Goal: Transaction & Acquisition: Purchase product/service

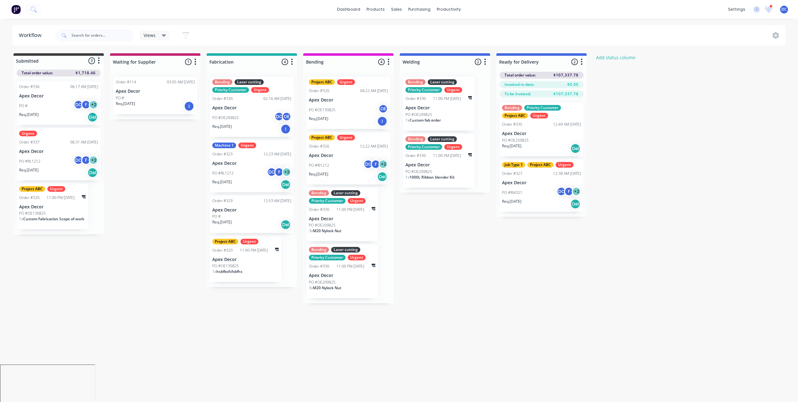
click at [13, 9] on img at bounding box center [15, 9] width 9 height 9
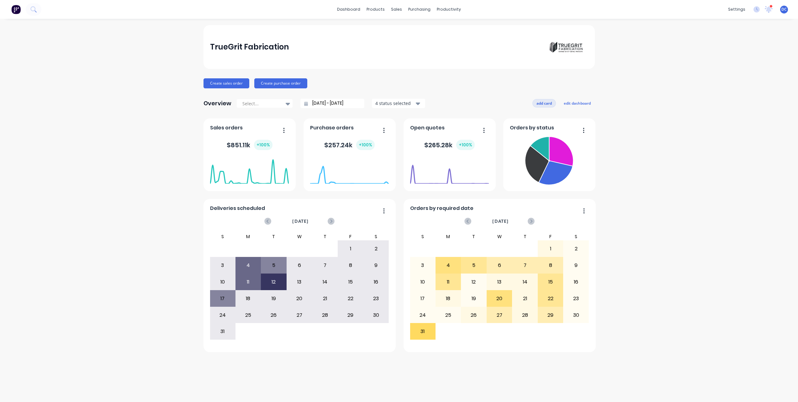
click at [543, 104] on button "add card" at bounding box center [544, 103] width 24 height 8
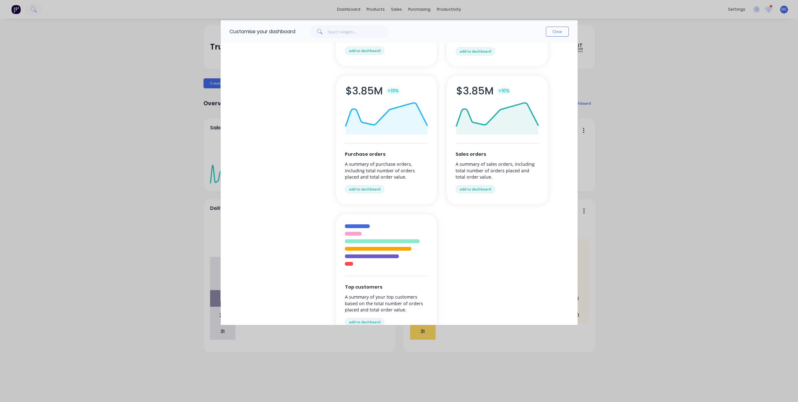
scroll to position [136, 0]
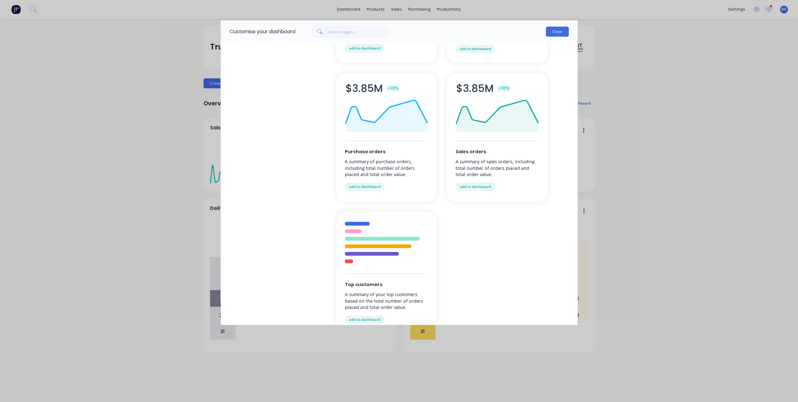
click at [561, 33] on button "Close" at bounding box center [557, 32] width 23 height 10
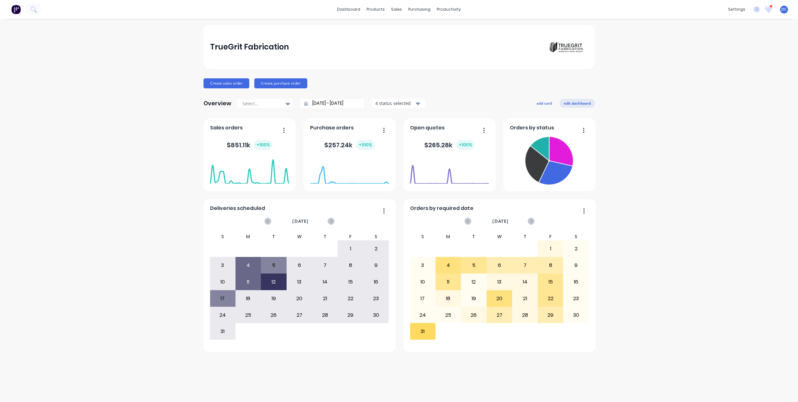
click at [582, 103] on button "edit dashboard" at bounding box center [577, 103] width 35 height 8
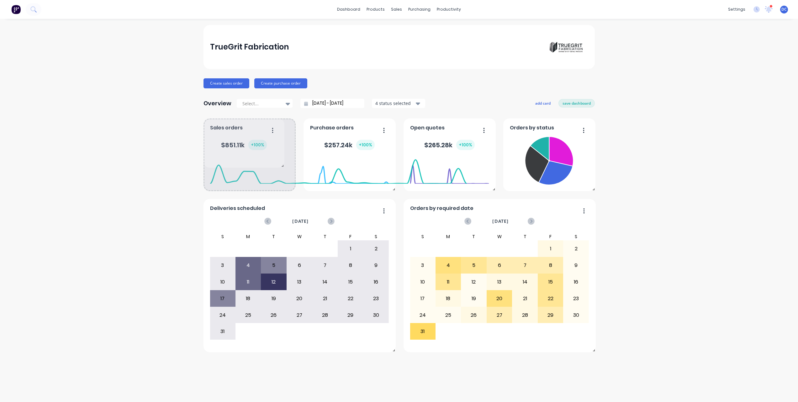
drag, startPoint x: 291, startPoint y: 189, endPoint x: 279, endPoint y: 166, distance: 26.4
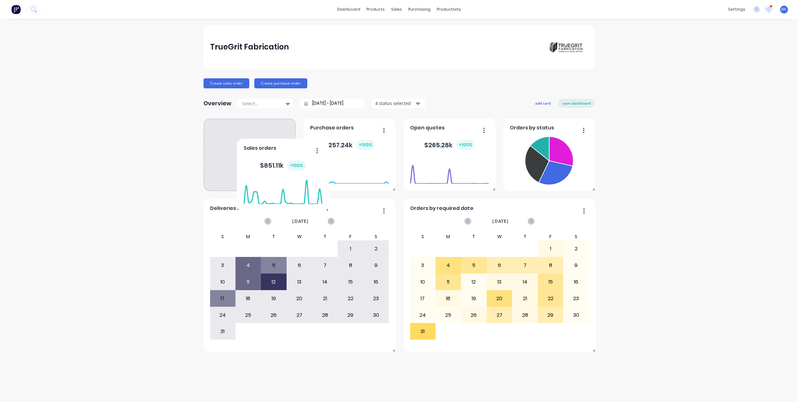
drag, startPoint x: 252, startPoint y: 155, endPoint x: 285, endPoint y: 157, distance: 32.7
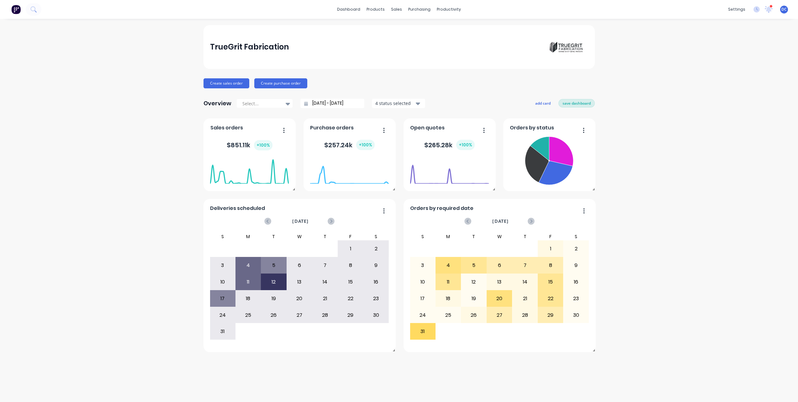
click at [576, 105] on button "save dashboard" at bounding box center [576, 103] width 36 height 8
click at [226, 85] on button "Create sales order" at bounding box center [227, 83] width 46 height 10
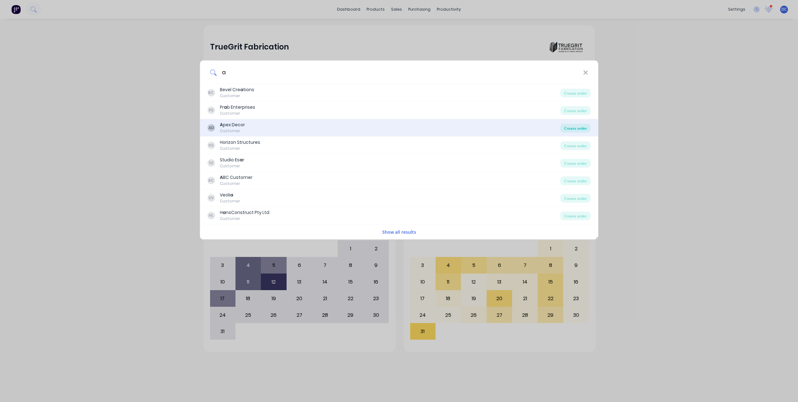
type input "a"
drag, startPoint x: 575, startPoint y: 128, endPoint x: 574, endPoint y: 125, distance: 3.2
click at [575, 128] on div "Create order" at bounding box center [575, 128] width 30 height 9
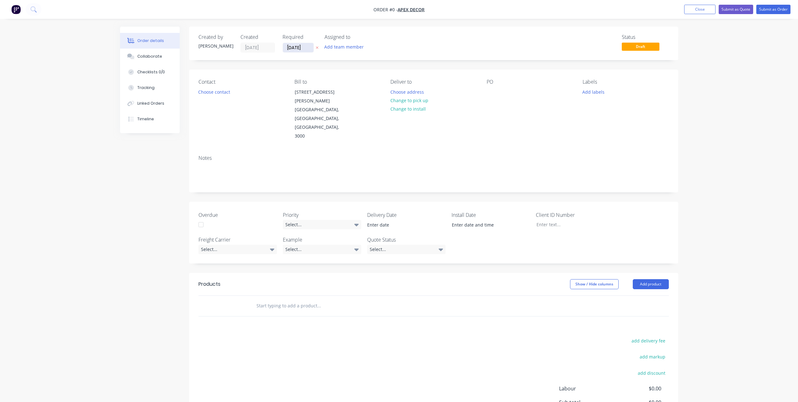
click at [295, 45] on input "[DATE]" at bounding box center [298, 47] width 31 height 9
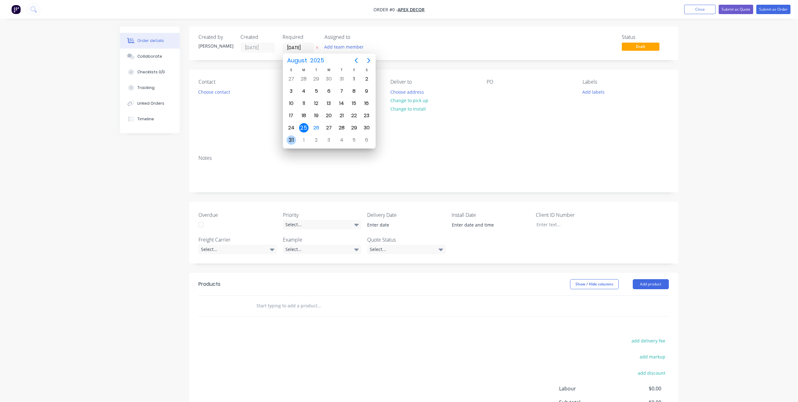
click at [294, 141] on div "31" at bounding box center [291, 139] width 9 height 9
type input "[DATE]"
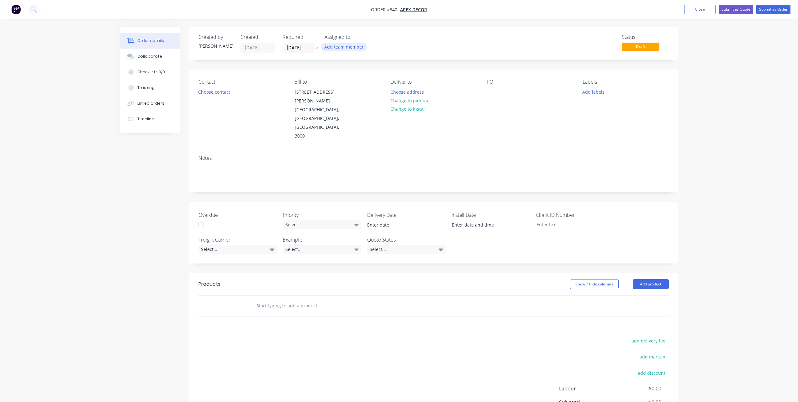
click at [346, 46] on button "Add team member" at bounding box center [344, 47] width 46 height 8
click at [336, 82] on div at bounding box center [335, 82] width 13 height 13
click at [336, 105] on div at bounding box center [335, 107] width 13 height 13
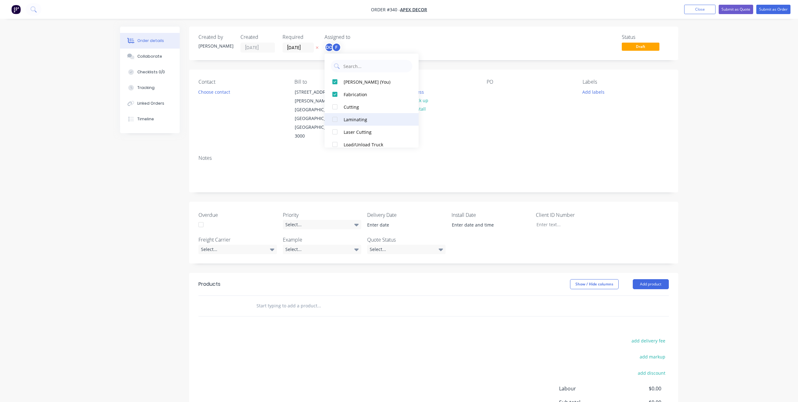
click at [336, 123] on div at bounding box center [335, 119] width 13 height 13
click at [112, 230] on div "Order details Collaborate Checklists 0/0 Tracking Linked Orders Timeline Order …" at bounding box center [399, 238] width 798 height 477
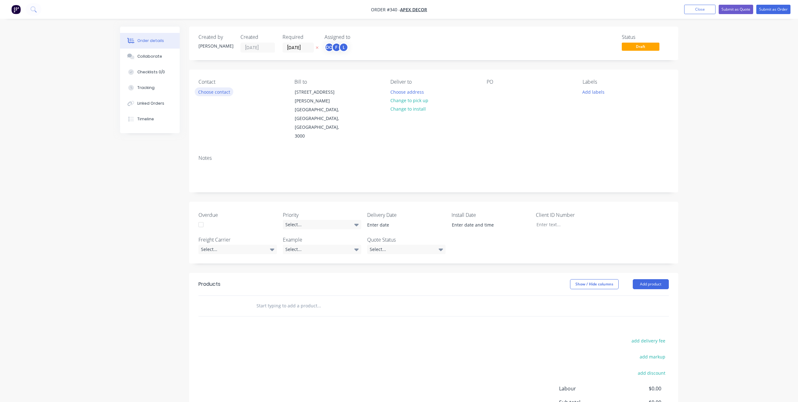
click at [219, 93] on button "Choose contact" at bounding box center [214, 91] width 39 height 8
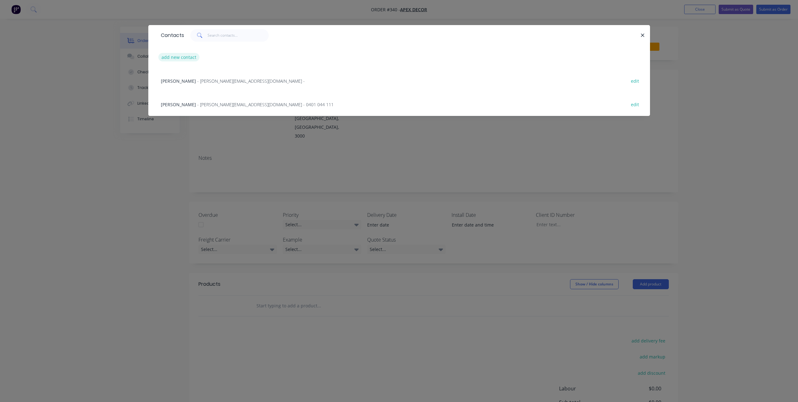
click at [185, 57] on button "add new contact" at bounding box center [178, 57] width 41 height 8
select select "AU"
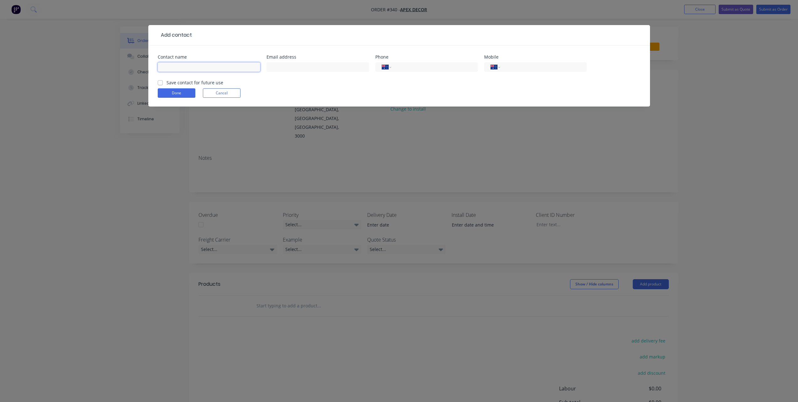
click at [192, 69] on input "text" at bounding box center [209, 66] width 103 height 9
type input "[PERSON_NAME]"
click at [519, 68] on input "tel" at bounding box center [542, 67] width 75 height 7
type input "0477 777 831"
click at [185, 95] on button "Done" at bounding box center [177, 92] width 38 height 9
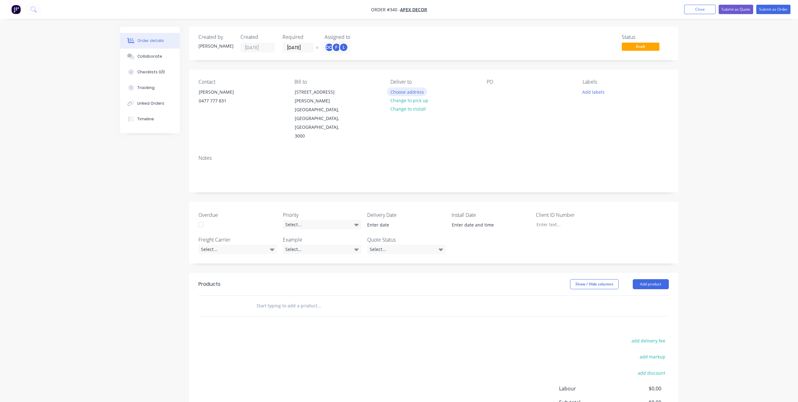
click at [397, 94] on button "Choose address" at bounding box center [407, 91] width 40 height 8
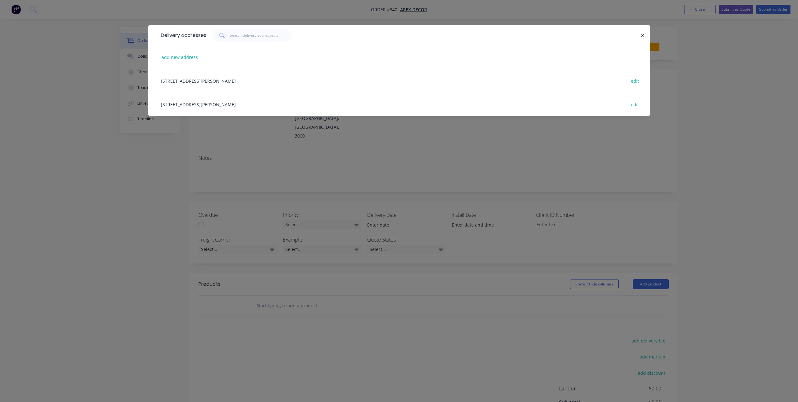
click at [268, 80] on div "[STREET_ADDRESS][PERSON_NAME] edit" at bounding box center [399, 81] width 483 height 24
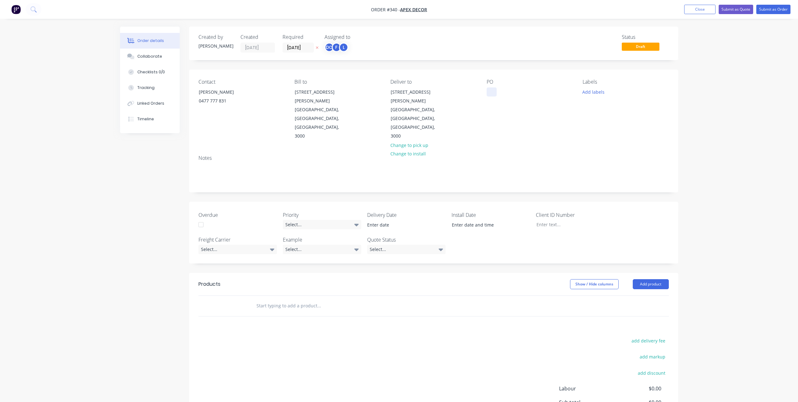
click at [494, 92] on div at bounding box center [492, 91] width 10 height 9
click at [602, 93] on button "Add labels" at bounding box center [593, 91] width 29 height 8
click at [617, 110] on input "text" at bounding box center [635, 110] width 66 height 13
click at [594, 148] on div at bounding box center [594, 148] width 13 height 13
drag, startPoint x: 621, startPoint y: 108, endPoint x: 563, endPoint y: 101, distance: 58.5
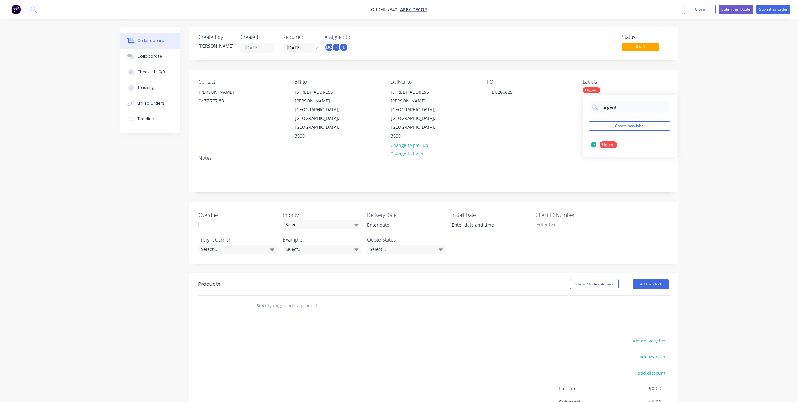
click at [564, 101] on body "Order #340 - Apex Decor Add product Close Submit as Quote Submit as Order Order…" at bounding box center [399, 262] width 798 height 525
type input "u"
click at [593, 143] on div at bounding box center [594, 145] width 13 height 13
click at [616, 105] on input "install" at bounding box center [635, 107] width 66 height 13
type input "i"
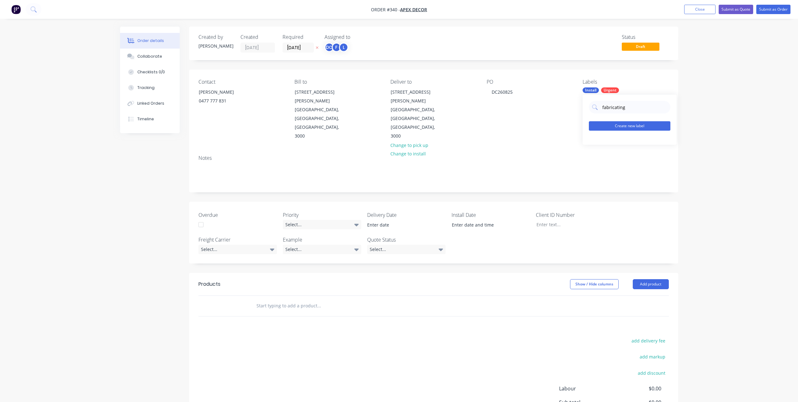
type input "fabricating"
click at [617, 127] on button "Create new label" at bounding box center [630, 125] width 82 height 9
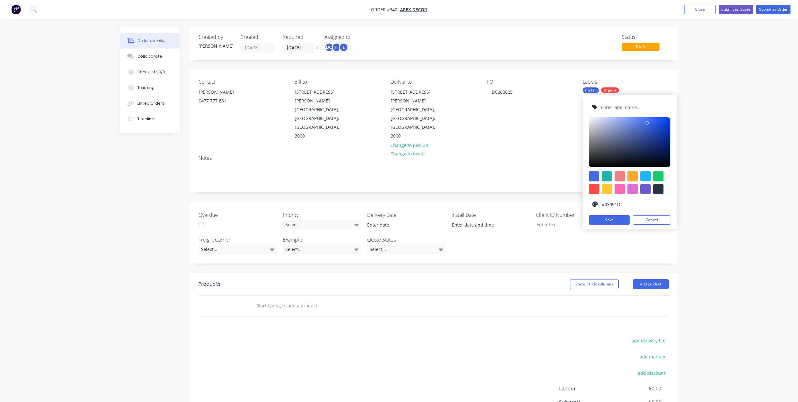
click at [662, 162] on div at bounding box center [630, 142] width 82 height 50
click at [648, 188] on div at bounding box center [645, 189] width 10 height 10
type input "#6A5ACD"
click at [629, 110] on input "text" at bounding box center [633, 107] width 67 height 12
type input "f"
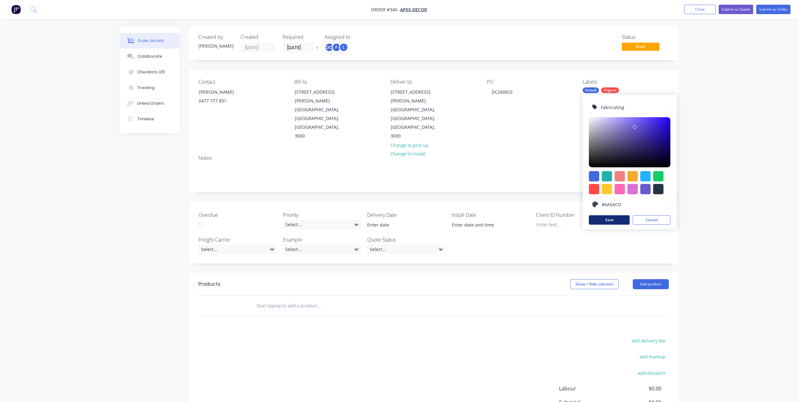
type input "Fabricating"
click at [609, 224] on button "Save" at bounding box center [609, 219] width 41 height 9
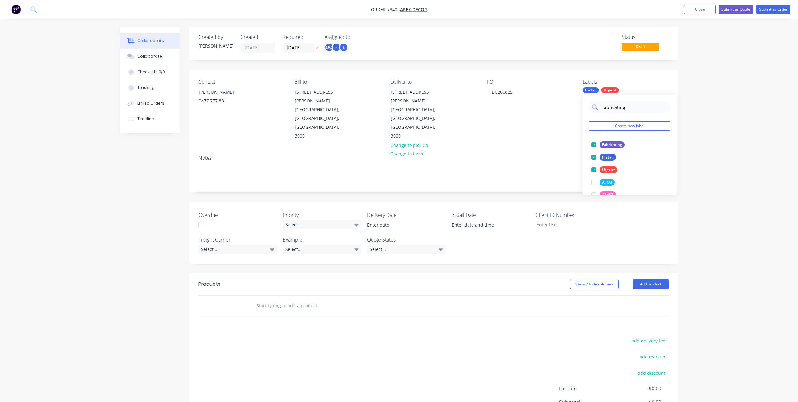
drag, startPoint x: 628, startPoint y: 107, endPoint x: 590, endPoint y: 105, distance: 38.3
click at [590, 105] on div "fabricating" at bounding box center [630, 107] width 82 height 13
type input "powder"
click at [595, 144] on div at bounding box center [594, 145] width 13 height 13
click at [739, 160] on div "Order details Collaborate Checklists 0/0 Tracking Linked Orders Timeline Order …" at bounding box center [399, 238] width 798 height 477
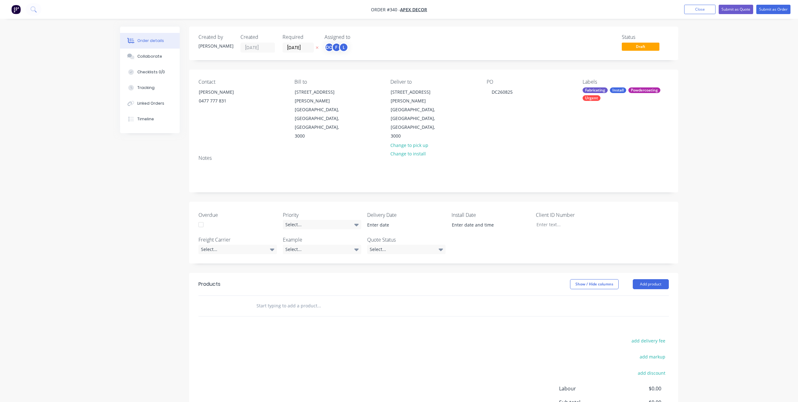
scroll to position [48, 0]
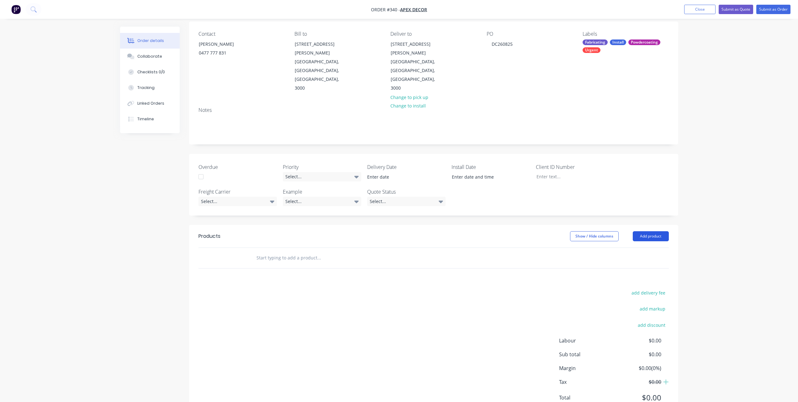
click at [660, 231] on button "Add product" at bounding box center [651, 236] width 36 height 10
click at [625, 248] on div "Product catalogue" at bounding box center [639, 252] width 48 height 9
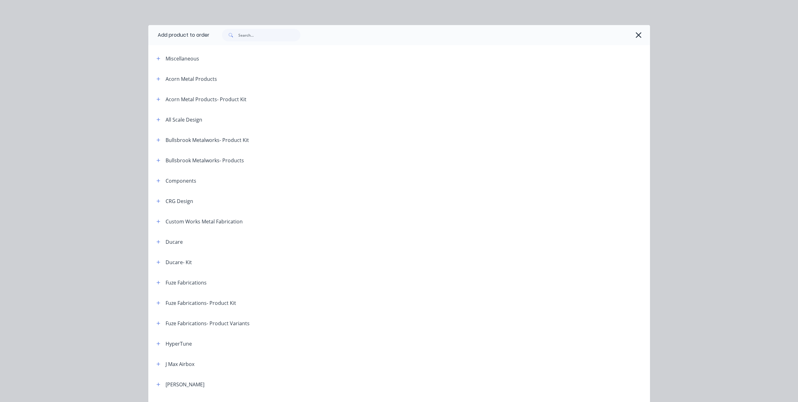
scroll to position [204, 0]
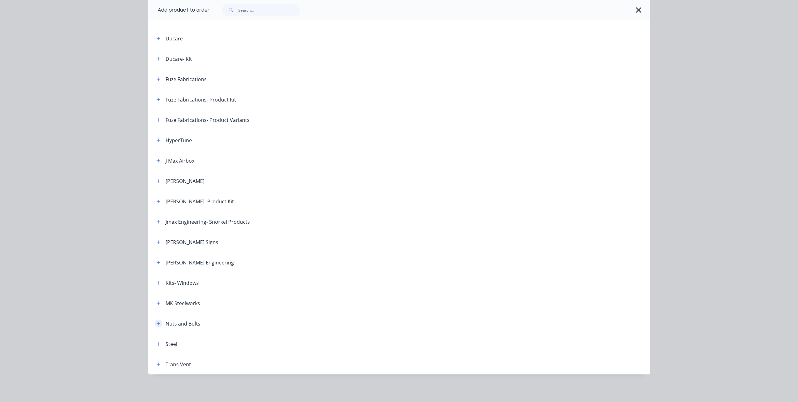
click at [158, 323] on icon "button" at bounding box center [157, 323] width 3 height 3
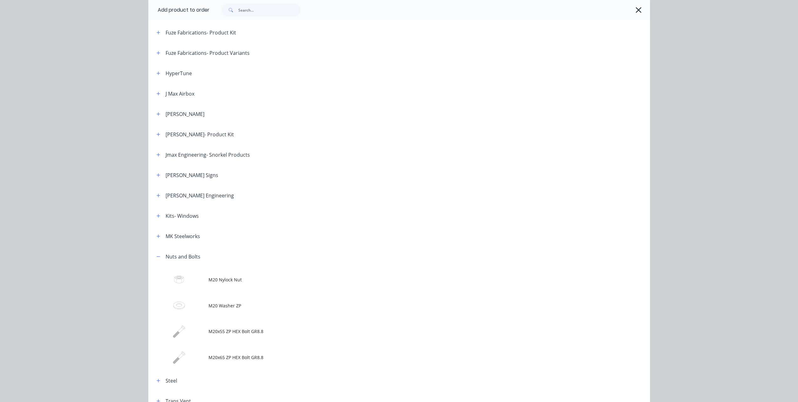
scroll to position [288, 0]
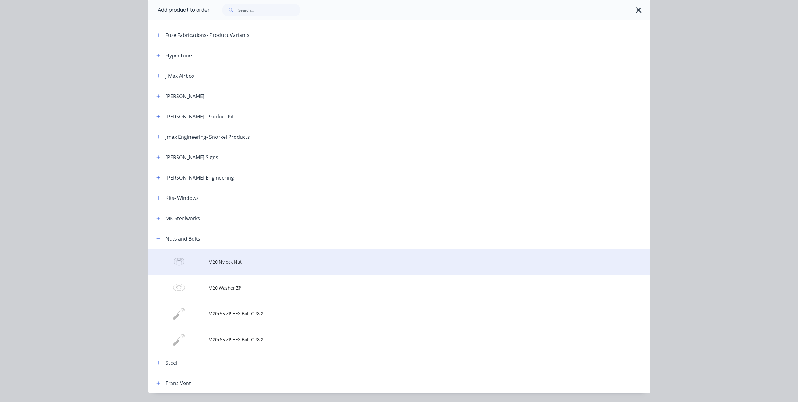
click at [232, 250] on td "M20 Nylock Nut" at bounding box center [430, 262] width 442 height 26
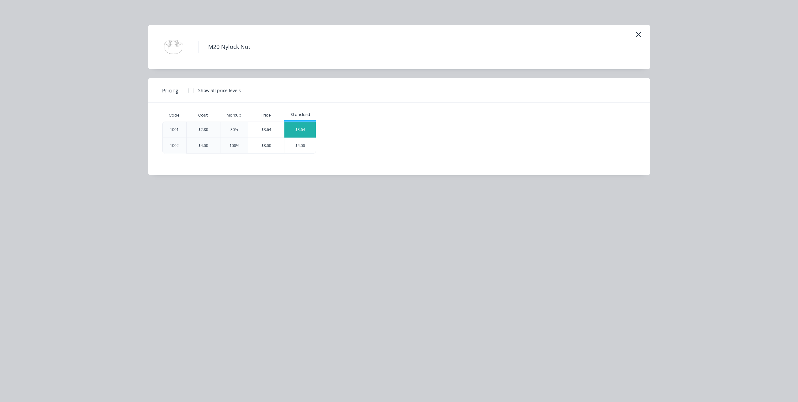
click at [295, 123] on div "$3.64" at bounding box center [299, 130] width 31 height 16
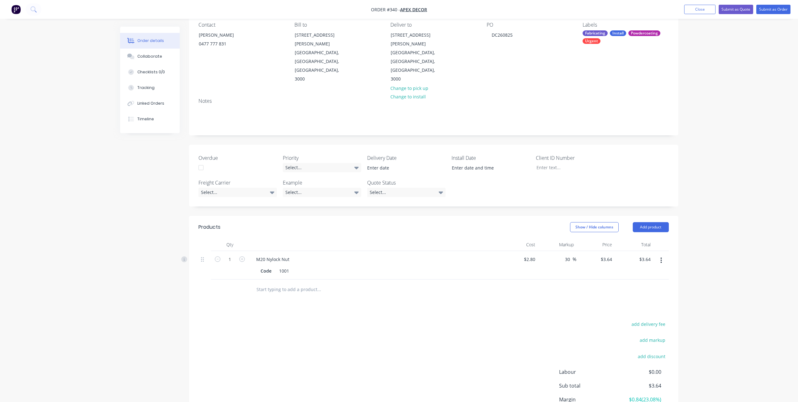
click at [285, 280] on div at bounding box center [362, 290] width 226 height 20
click at [286, 283] on input "text" at bounding box center [318, 289] width 125 height 13
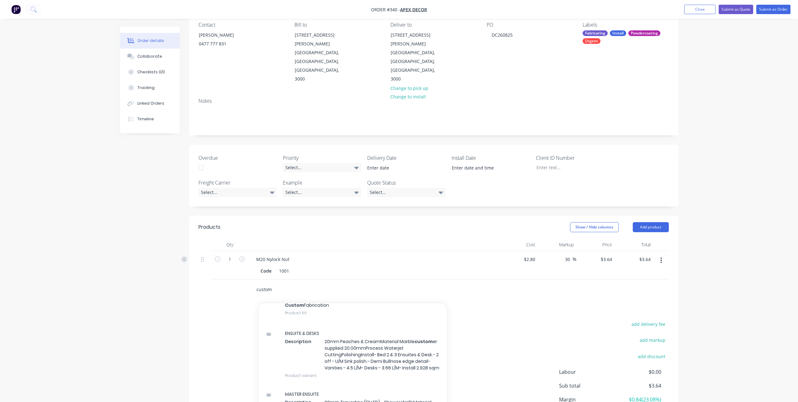
scroll to position [405, 0]
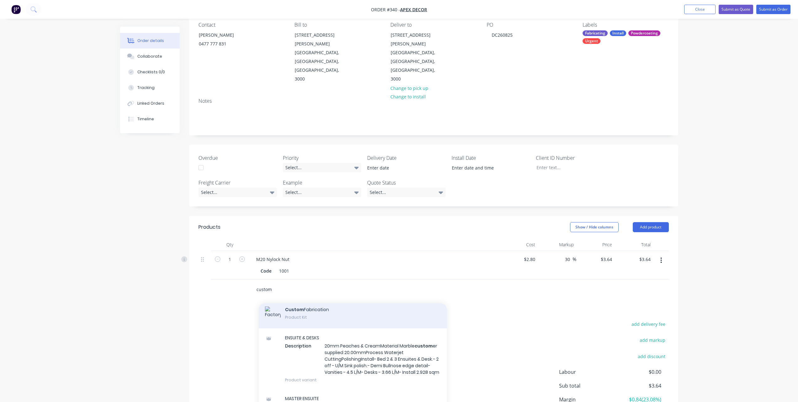
type input "custom"
click at [327, 300] on div "Custom Fabrication Product Kit" at bounding box center [353, 314] width 188 height 28
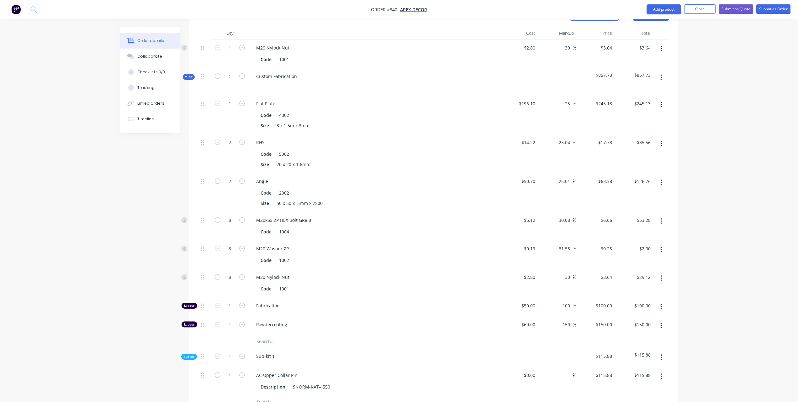
scroll to position [271, 0]
click at [185, 73] on icon at bounding box center [186, 74] width 3 height 3
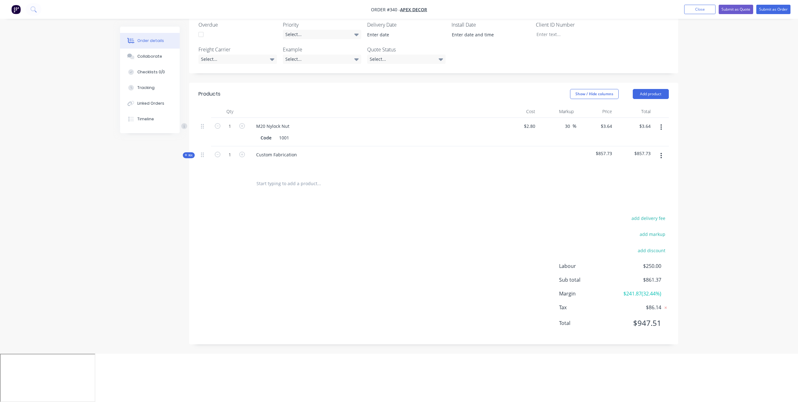
scroll to position [116, 0]
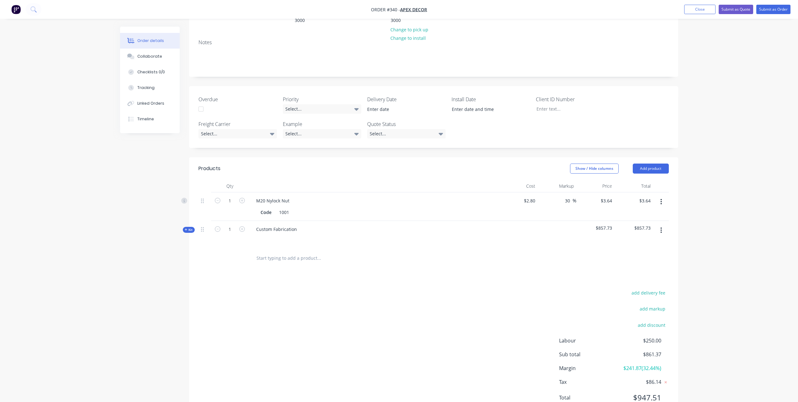
click at [184, 227] on div "Kit" at bounding box center [189, 230] width 12 height 6
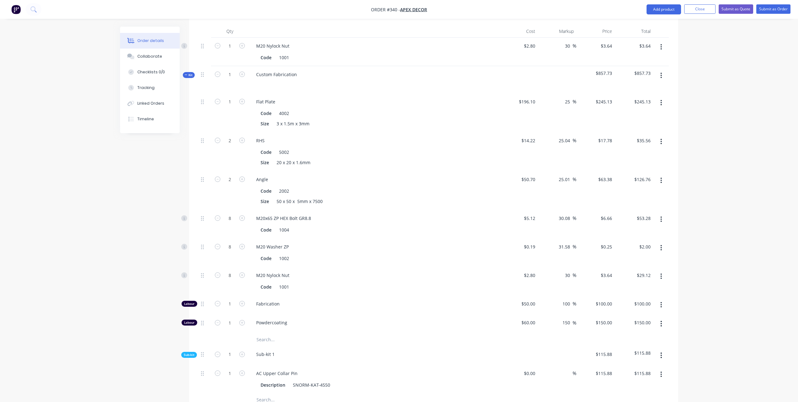
scroll to position [287, 0]
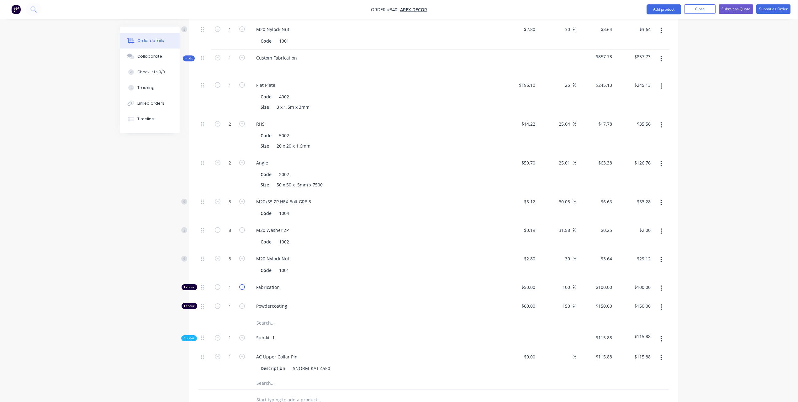
click at [241, 284] on icon "button" at bounding box center [242, 287] width 6 height 6
type input "2"
type input "$200.00"
click at [241, 284] on icon "button" at bounding box center [242, 287] width 6 height 6
type input "3"
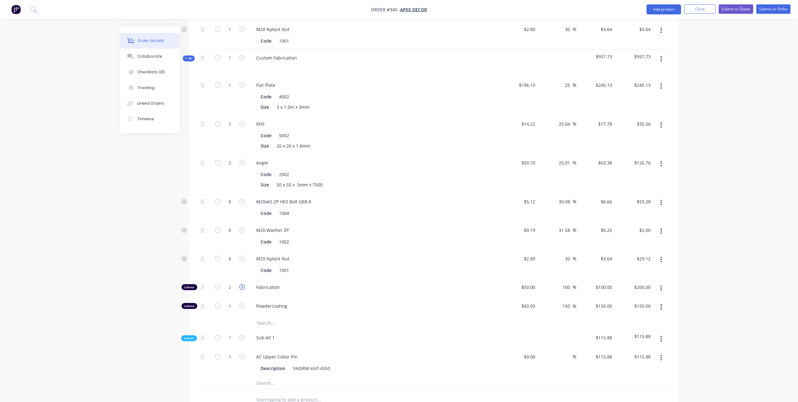
type input "$300.00"
click at [241, 284] on icon "button" at bounding box center [242, 287] width 6 height 6
type input "4"
type input "$400.00"
click at [241, 304] on icon "button" at bounding box center [242, 307] width 6 height 6
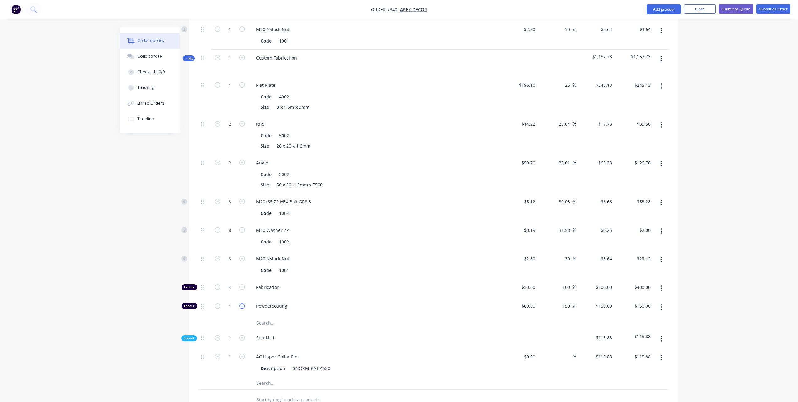
type input "2"
type input "$300.00"
click at [241, 304] on icon "button" at bounding box center [242, 307] width 6 height 6
type input "3"
type input "$450.00"
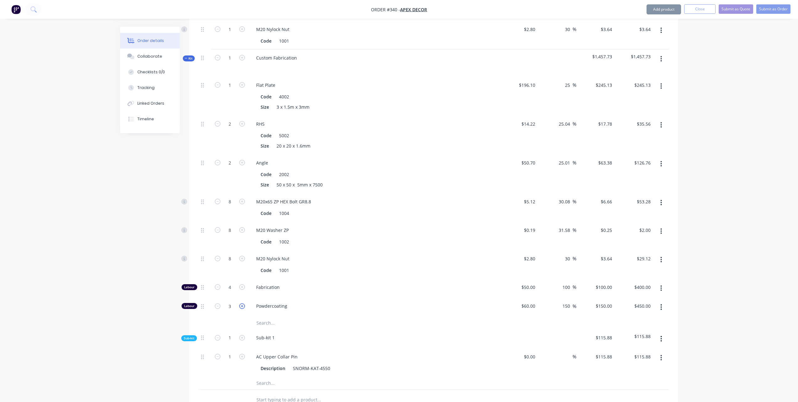
click at [241, 304] on icon "button" at bounding box center [242, 307] width 6 height 6
type input "4"
type input "$600.00"
click at [241, 304] on icon "button" at bounding box center [242, 307] width 6 height 6
type input "5"
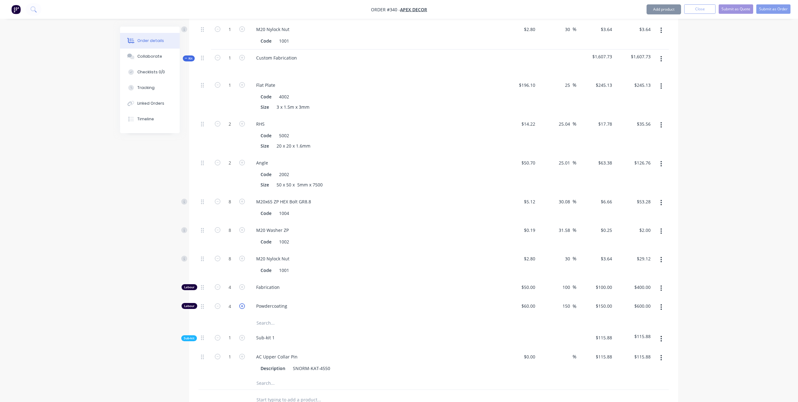
type input "$750.00"
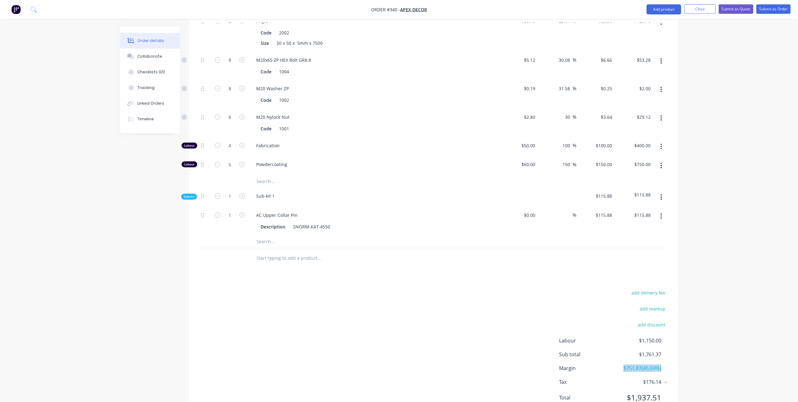
drag, startPoint x: 665, startPoint y: 339, endPoint x: 620, endPoint y: 343, distance: 45.3
click at [620, 365] on div "Margin $751.87 ( 45.69 %)" at bounding box center [614, 369] width 110 height 8
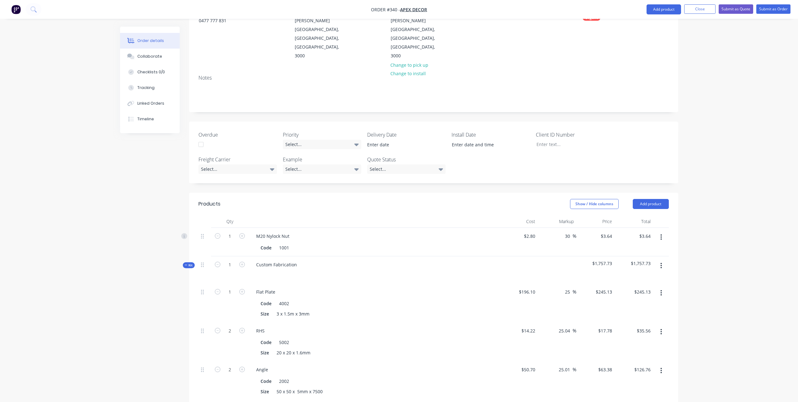
scroll to position [0, 0]
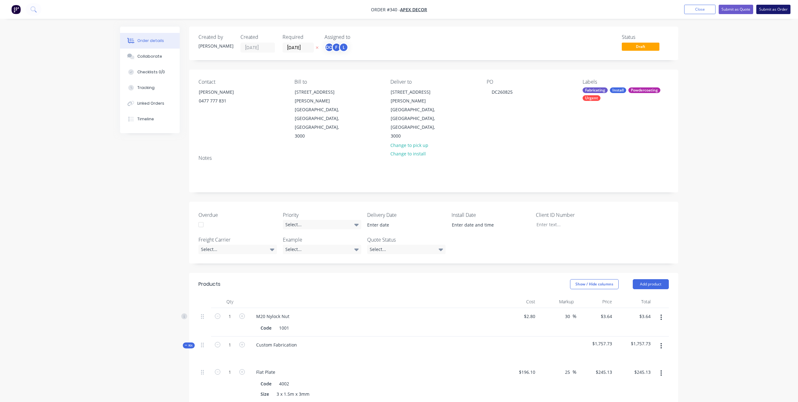
click at [774, 8] on button "Submit as Order" at bounding box center [773, 9] width 34 height 9
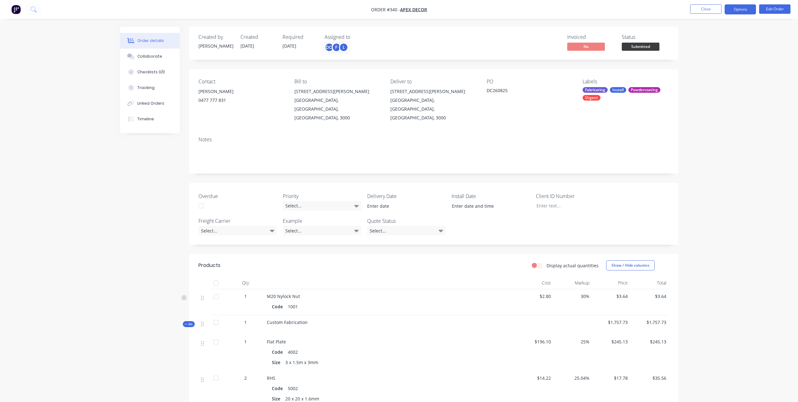
click at [735, 8] on button "Options" at bounding box center [740, 9] width 31 height 10
click at [709, 113] on div "Purchase Products" at bounding box center [722, 113] width 58 height 9
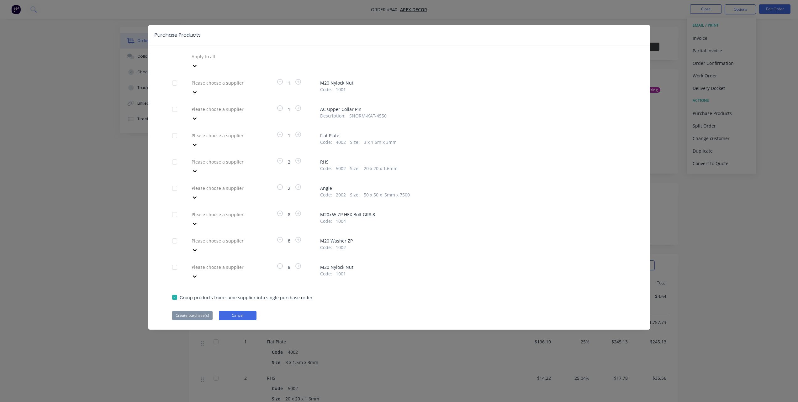
click at [243, 311] on button "Cancel" at bounding box center [238, 315] width 38 height 9
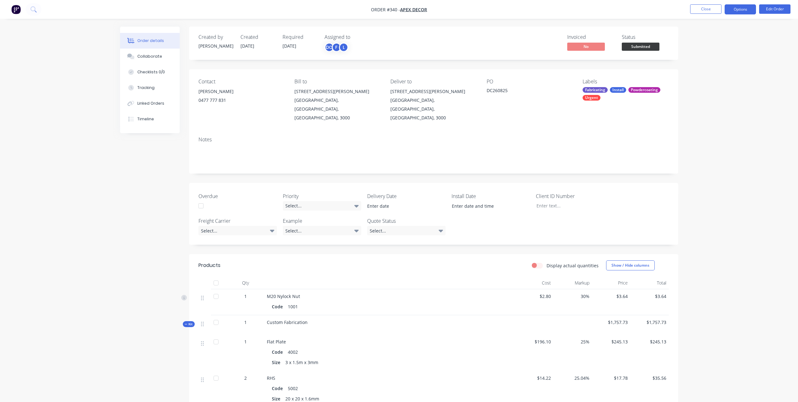
click at [739, 12] on button "Options" at bounding box center [740, 9] width 31 height 10
click at [711, 114] on div "Purchase Products" at bounding box center [722, 113] width 58 height 9
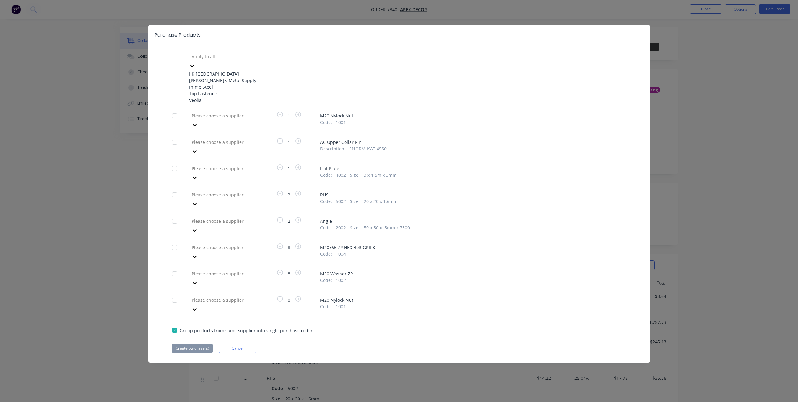
click at [245, 56] on div at bounding box center [236, 57] width 90 height 8
click at [215, 84] on div "[PERSON_NAME]'s Metal Supply" at bounding box center [223, 80] width 69 height 7
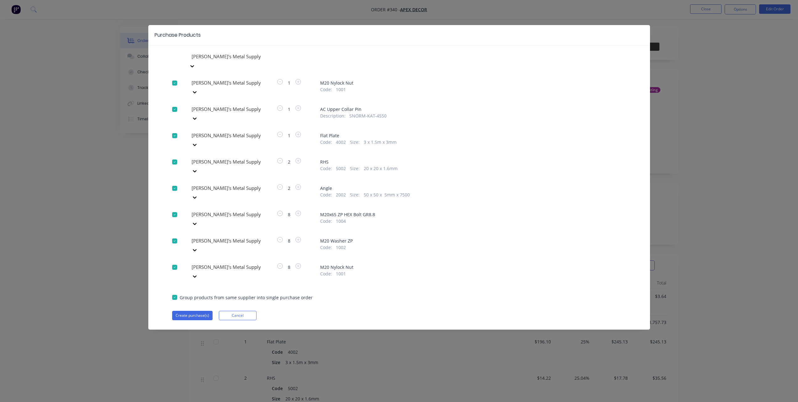
click at [262, 157] on div "[PERSON_NAME]'s Metal Supply 2 RHS Code : 5002 Size : 20 x 20 x 1.6mm" at bounding box center [399, 166] width 454 height 19
click at [200, 71] on div at bounding box center [194, 66] width 11 height 10
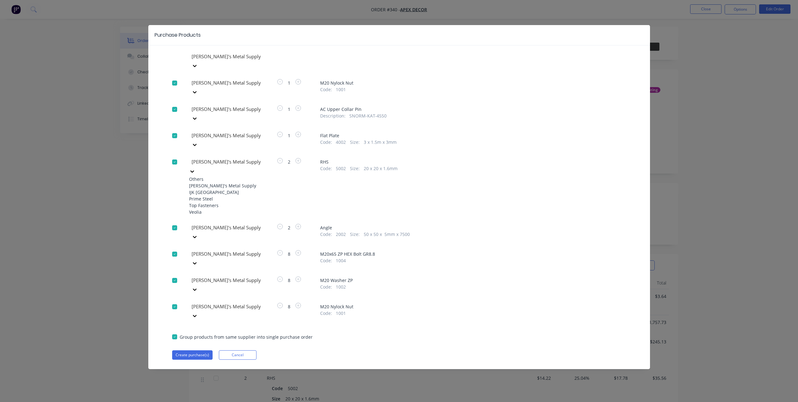
click at [242, 196] on div "Prime Steel" at bounding box center [223, 199] width 69 height 7
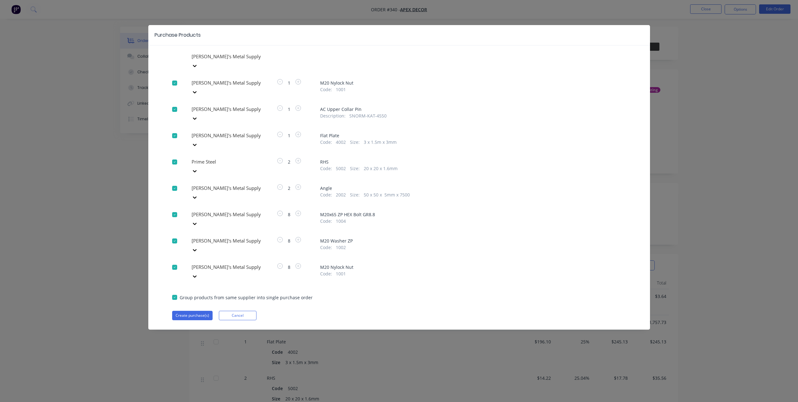
click at [253, 172] on div "[PERSON_NAME]'s Metal Supply [PERSON_NAME]'s Metal Supply 1 M20 Nylock Nut Code…" at bounding box center [399, 186] width 502 height 269
click at [200, 71] on div at bounding box center [194, 66] width 11 height 10
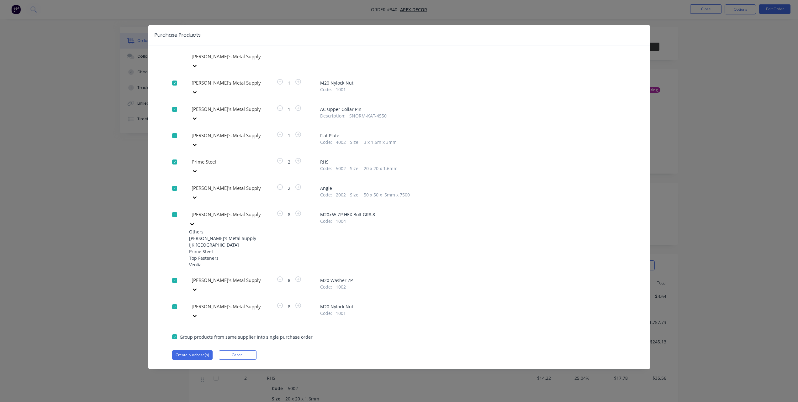
click at [240, 248] on div "Prime Steel" at bounding box center [223, 251] width 69 height 7
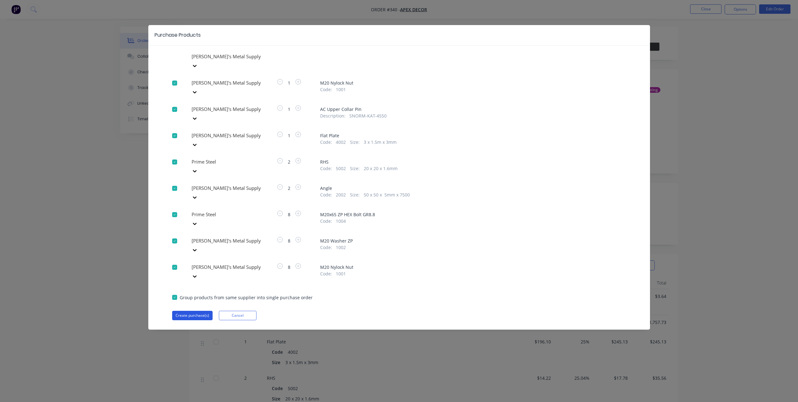
click at [205, 311] on button "Create purchase(s)" at bounding box center [192, 315] width 40 height 9
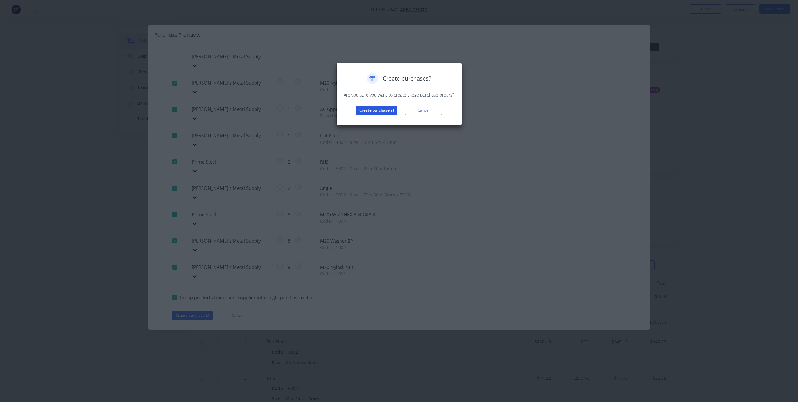
click at [370, 108] on button "Create purchase(s)" at bounding box center [376, 110] width 41 height 9
click at [385, 119] on button "View purchase(s)" at bounding box center [377, 120] width 38 height 9
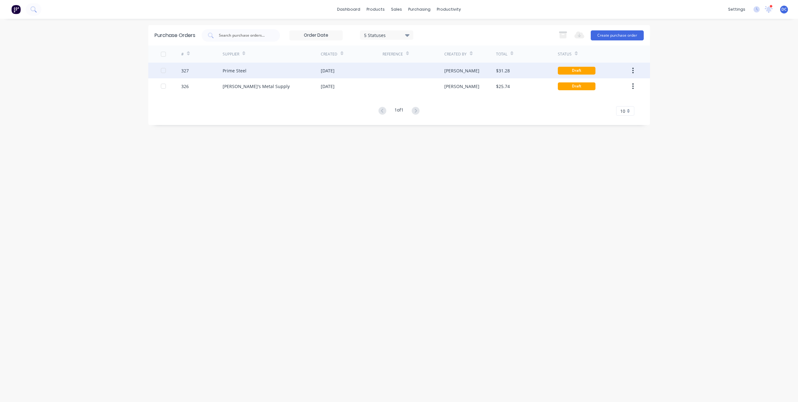
click at [363, 73] on div "[DATE]" at bounding box center [352, 71] width 62 height 16
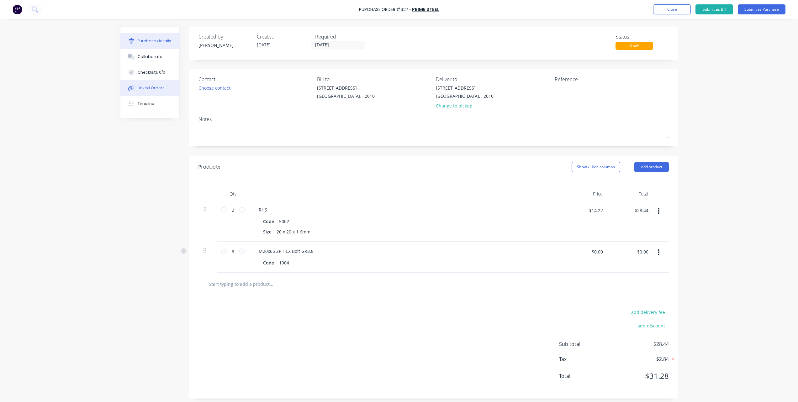
click at [151, 86] on div "Linked Orders" at bounding box center [151, 88] width 27 height 6
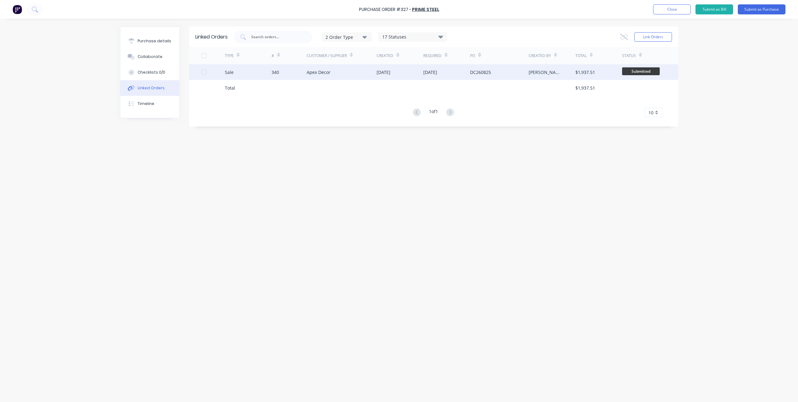
click at [369, 77] on div "Apex Decor" at bounding box center [342, 72] width 70 height 16
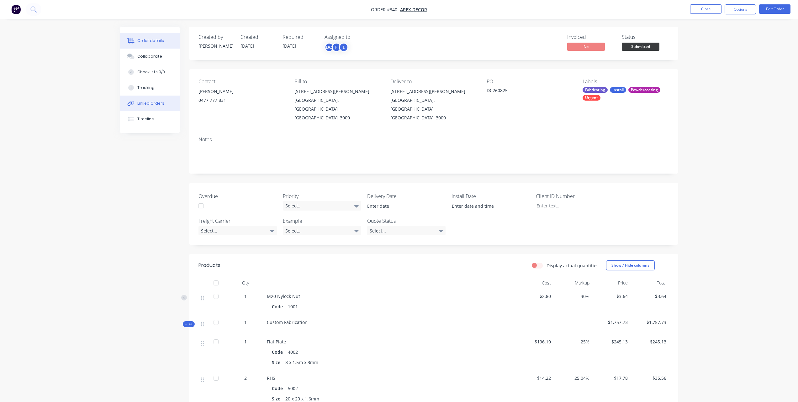
click at [153, 101] on div "Linked Orders" at bounding box center [150, 104] width 27 height 6
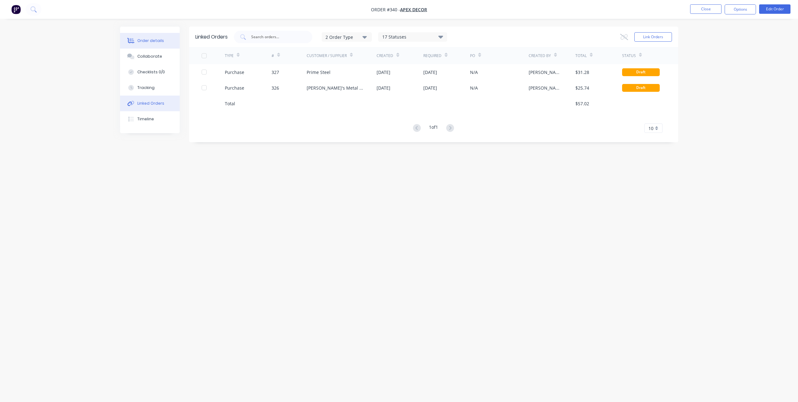
click at [146, 43] on div "Order details" at bounding box center [150, 41] width 27 height 6
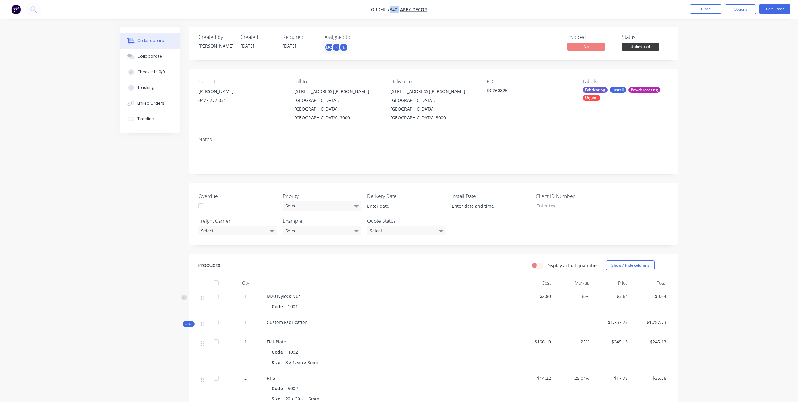
drag, startPoint x: 398, startPoint y: 8, endPoint x: 390, endPoint y: 8, distance: 7.2
click at [390, 8] on span "Order #340 -" at bounding box center [385, 10] width 29 height 6
click at [16, 11] on img "button" at bounding box center [15, 9] width 9 height 9
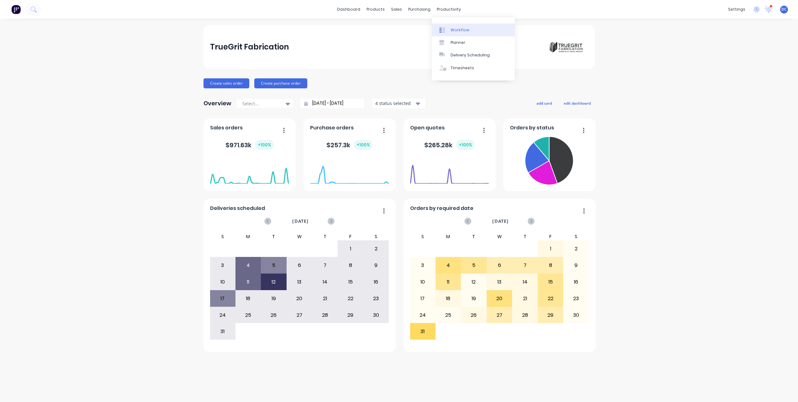
click at [461, 31] on div "Workflow" at bounding box center [460, 30] width 19 height 6
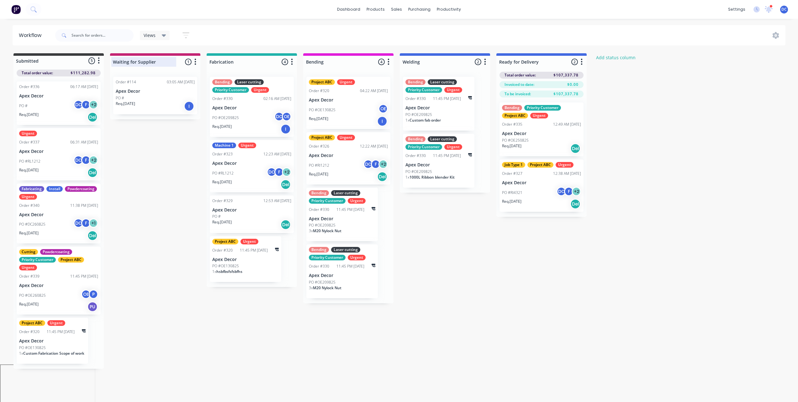
click at [151, 62] on div at bounding box center [155, 62] width 90 height 12
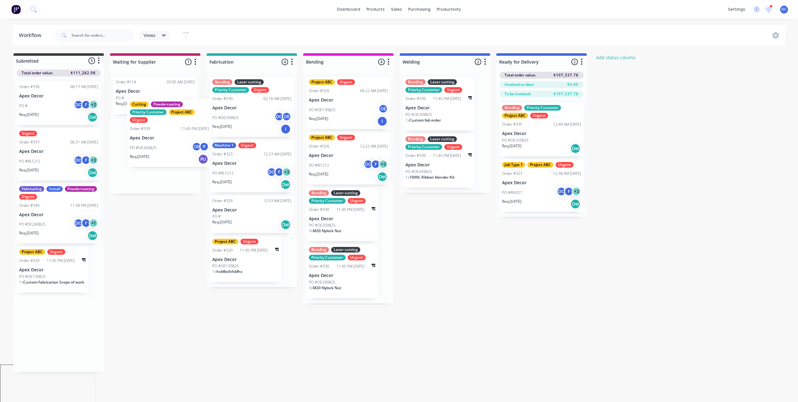
drag, startPoint x: 62, startPoint y: 271, endPoint x: 171, endPoint y: 123, distance: 183.6
click at [171, 123] on div "Submitted 5 Status colour #3A3C3E hex #3A3C3E Save Cancel Summaries Total order…" at bounding box center [381, 212] width 773 height 319
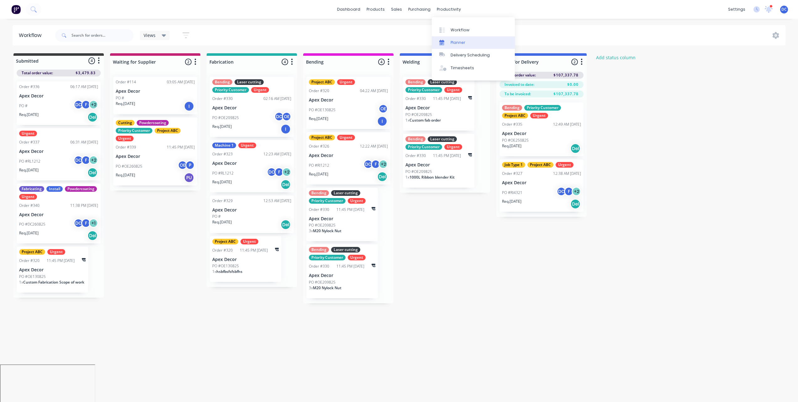
click at [451, 43] on div "Planner" at bounding box center [458, 43] width 15 height 6
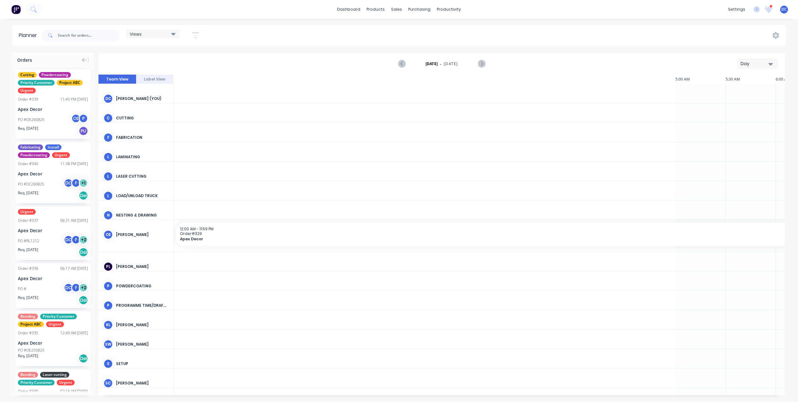
scroll to position [0, 903]
click at [749, 63] on div "Day" at bounding box center [755, 64] width 29 height 7
click at [727, 94] on div "Week" at bounding box center [746, 93] width 62 height 13
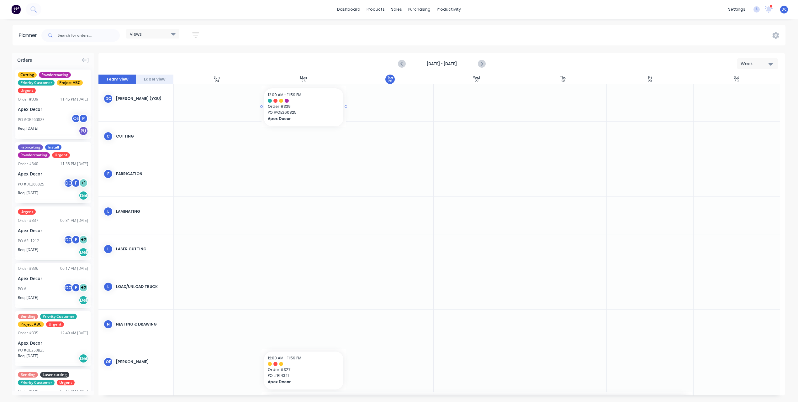
drag, startPoint x: 61, startPoint y: 98, endPoint x: 289, endPoint y: 95, distance: 228.0
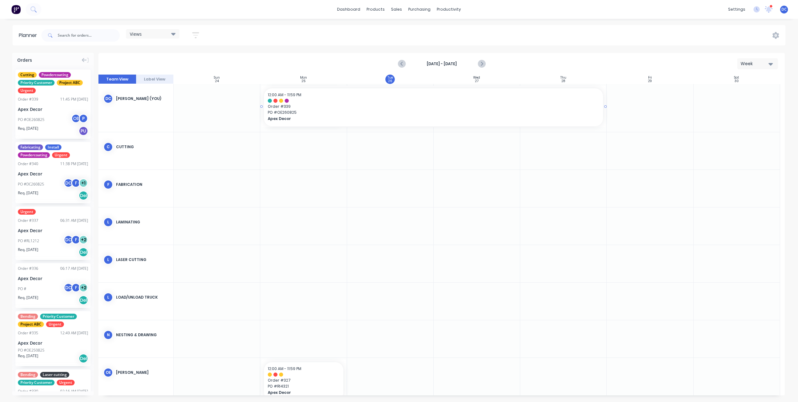
drag, startPoint x: 346, startPoint y: 106, endPoint x: 553, endPoint y: 102, distance: 207.6
click at [327, 66] on div "[DATE] - [DATE] Week" at bounding box center [441, 64] width 685 height 20
click at [749, 59] on button "Week" at bounding box center [757, 63] width 41 height 11
click at [733, 100] on div "Month" at bounding box center [746, 105] width 62 height 13
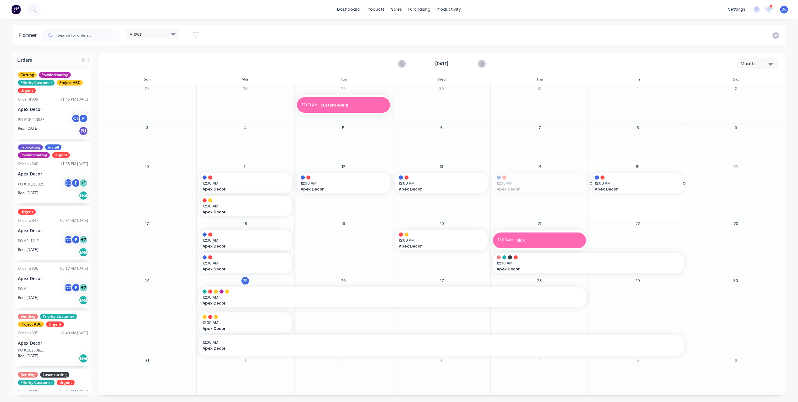
drag, startPoint x: 543, startPoint y: 183, endPoint x: 644, endPoint y: 191, distance: 101.6
click at [463, 54] on div "Delivery Scheduling" at bounding box center [470, 55] width 39 height 6
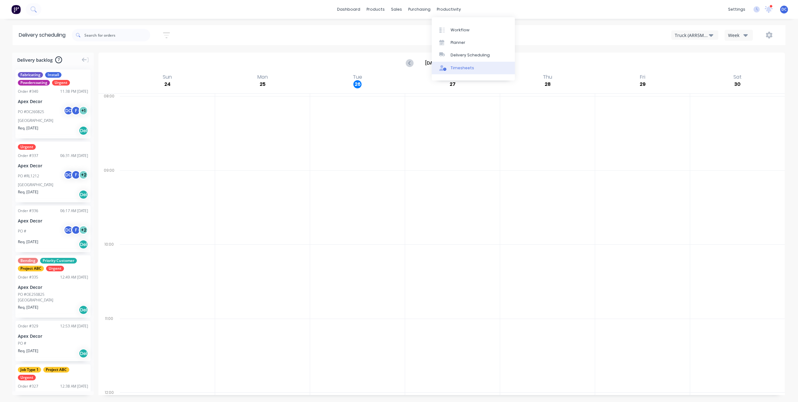
click at [459, 71] on link "Timesheets" at bounding box center [473, 68] width 83 height 13
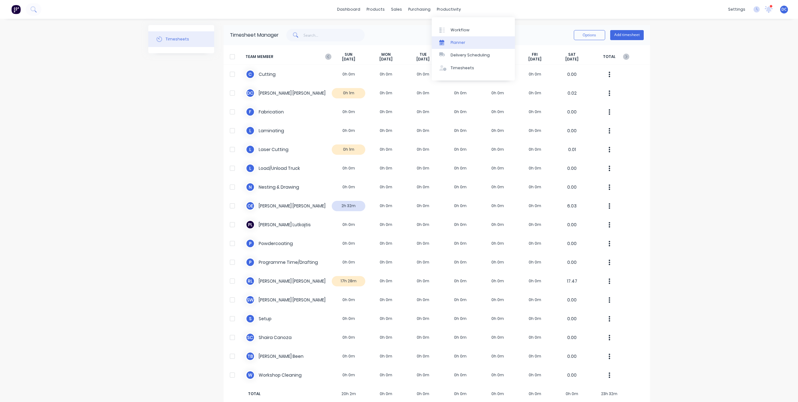
click at [458, 46] on link "Planner" at bounding box center [473, 42] width 83 height 13
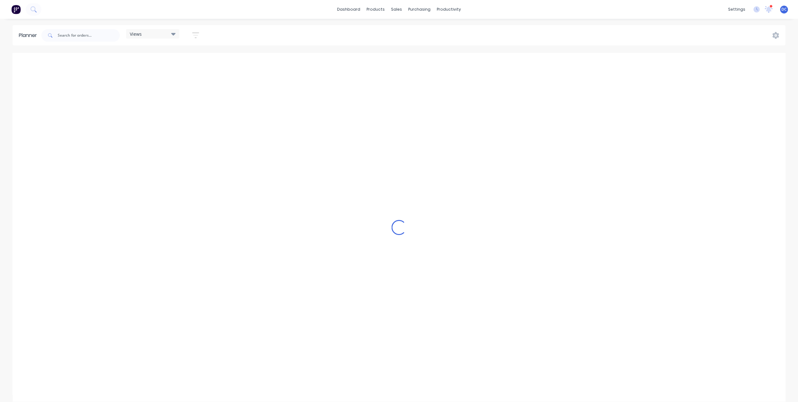
scroll to position [0, 903]
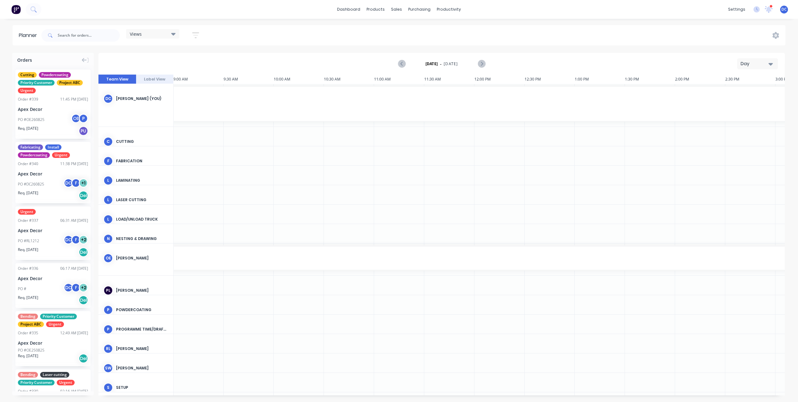
click at [751, 62] on div "Day" at bounding box center [755, 64] width 29 height 7
click at [742, 92] on div "Week" at bounding box center [746, 93] width 62 height 13
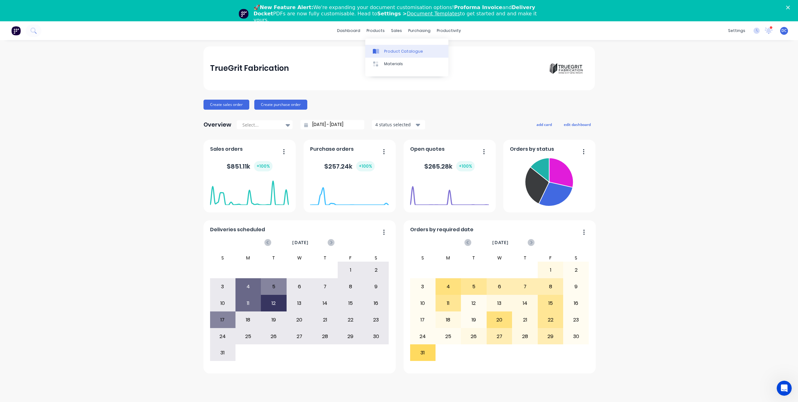
click at [391, 51] on div "Product Catalogue" at bounding box center [403, 52] width 39 height 6
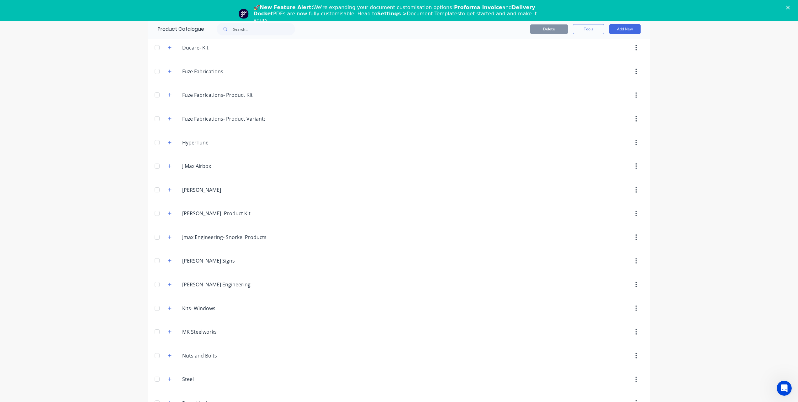
scroll to position [21, 0]
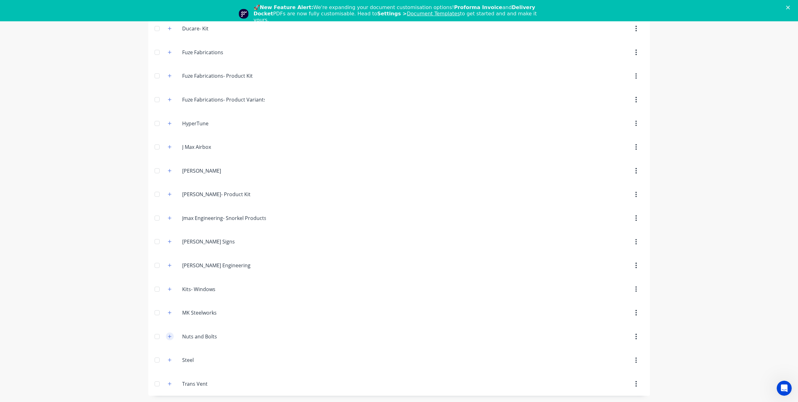
click at [171, 335] on icon "button" at bounding box center [170, 337] width 4 height 4
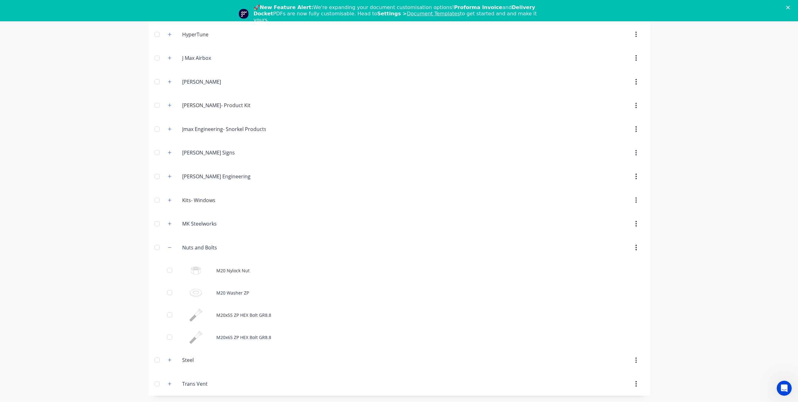
scroll to position [351, 0]
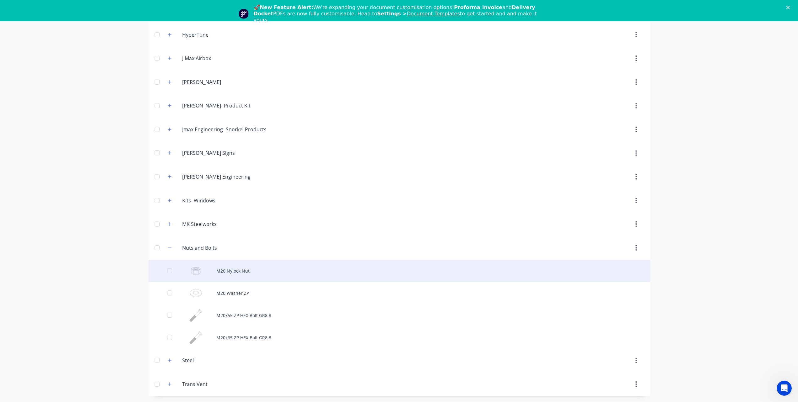
click at [245, 268] on div "M20 Nylock Nut" at bounding box center [399, 271] width 502 height 22
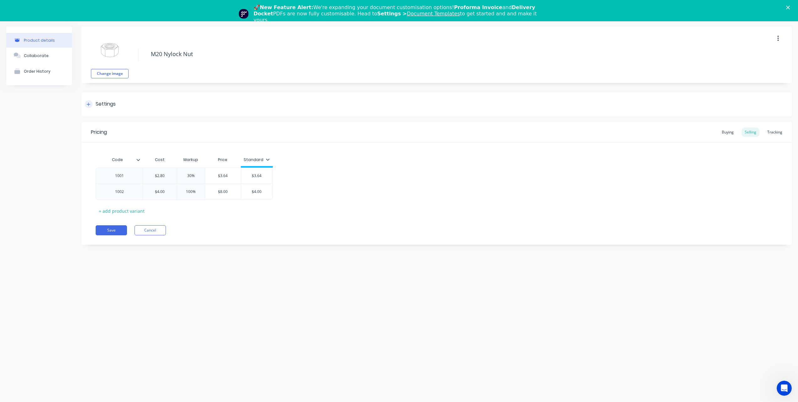
click at [90, 107] on div at bounding box center [89, 104] width 8 height 8
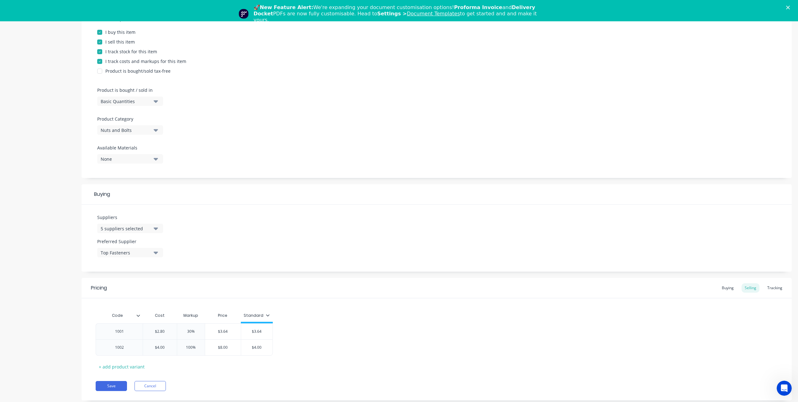
scroll to position [126, 0]
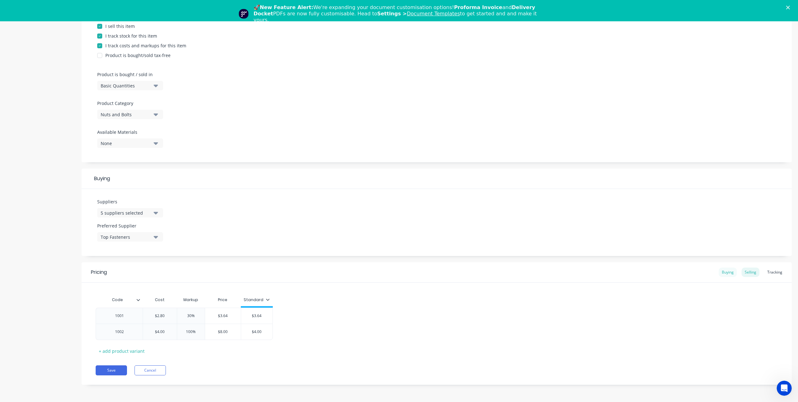
click at [724, 269] on div "Buying" at bounding box center [728, 272] width 18 height 9
click at [745, 271] on div "Selling" at bounding box center [751, 273] width 18 height 9
click at [776, 276] on div "Tracking" at bounding box center [774, 273] width 21 height 9
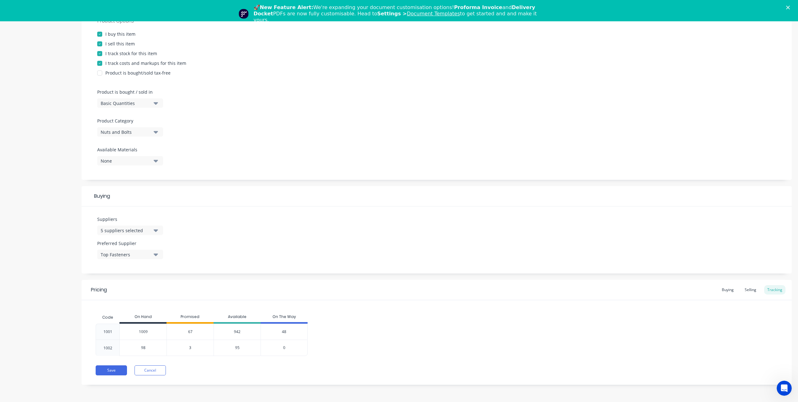
scroll to position [0, 0]
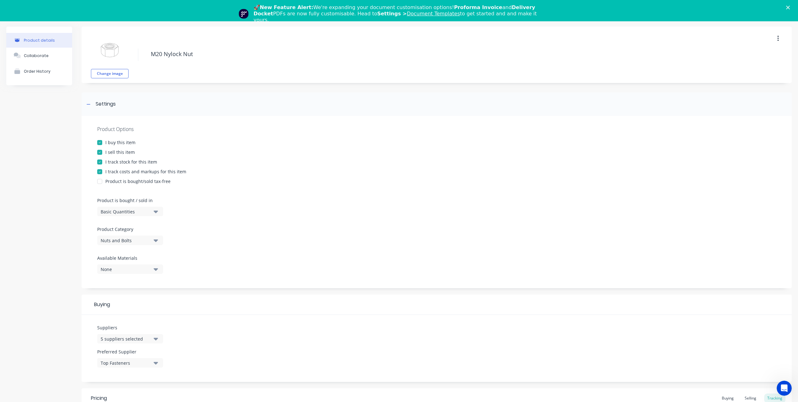
type textarea "x"
